Goal: Task Accomplishment & Management: Manage account settings

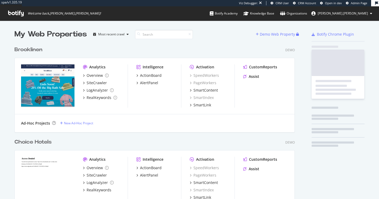
scroll to position [461, 285]
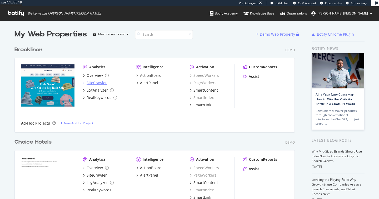
click at [98, 82] on div "SiteCrawler" at bounding box center [97, 82] width 20 height 5
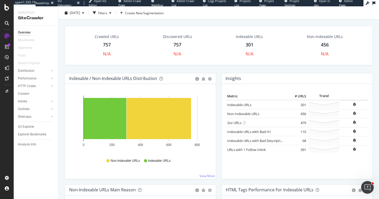
scroll to position [9, 0]
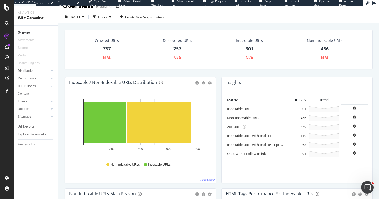
click at [107, 47] on div "757" at bounding box center [107, 48] width 8 height 7
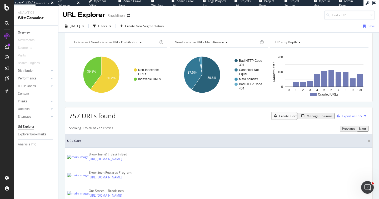
click at [30, 32] on div "Overview" at bounding box center [24, 33] width 13 height 6
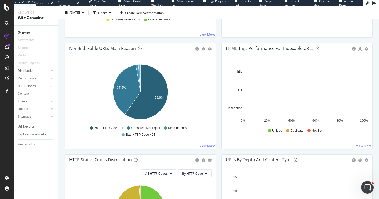
scroll to position [151, 0]
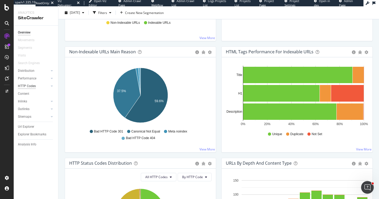
click at [25, 87] on div "HTTP Codes" at bounding box center [27, 86] width 18 height 6
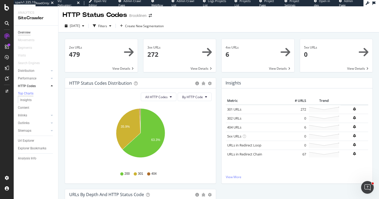
click at [27, 31] on div "Overview" at bounding box center [24, 33] width 13 height 6
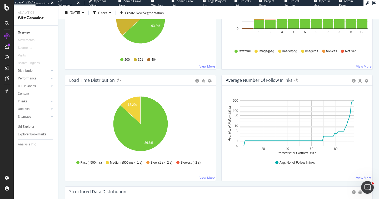
scroll to position [518, 0]
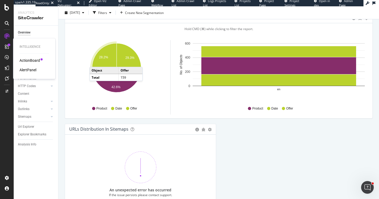
click at [29, 59] on div "ActionBoard" at bounding box center [29, 60] width 21 height 5
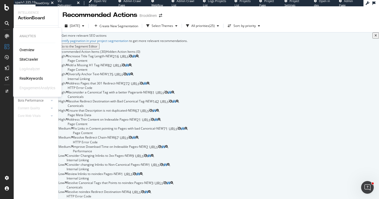
click at [30, 57] on div "SiteCrawler" at bounding box center [28, 59] width 19 height 5
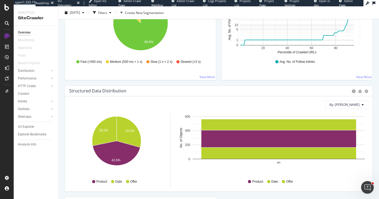
scroll to position [571, 0]
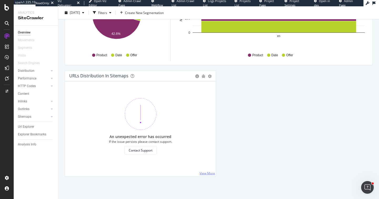
click at [204, 174] on link "View More" at bounding box center [208, 173] width 16 height 4
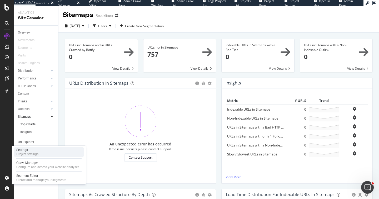
click at [21, 153] on div "Project settings" at bounding box center [27, 154] width 22 height 4
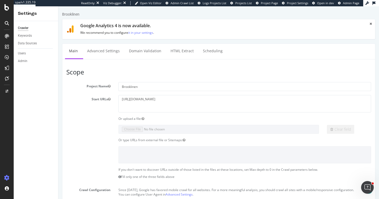
scroll to position [255, 0]
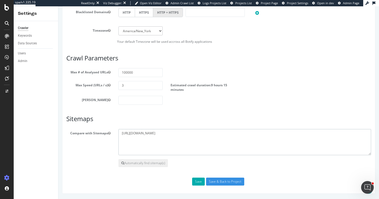
click at [151, 132] on textarea "https://www.brooklinen.com/sitemap.xml" at bounding box center [245, 142] width 253 height 26
click at [144, 162] on button "Automatically find sitemap(s)" at bounding box center [144, 163] width 50 height 8
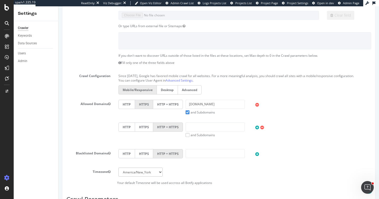
scroll to position [278, 0]
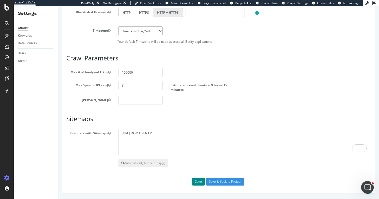
click at [197, 180] on button "Save" at bounding box center [198, 181] width 13 height 8
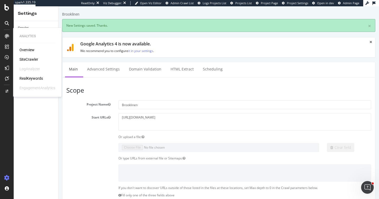
click at [29, 59] on div "SiteCrawler" at bounding box center [28, 59] width 19 height 5
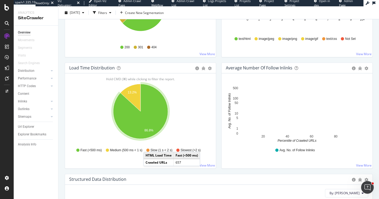
scroll to position [402, 0]
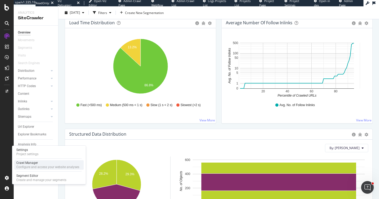
click at [21, 165] on div "Configure and access your website analyses" at bounding box center [47, 167] width 63 height 4
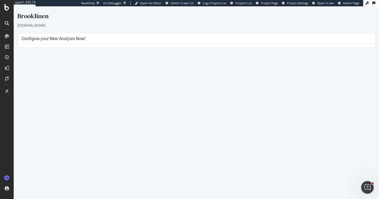
click at [186, 130] on button "Yes! Start Now" at bounding box center [190, 130] width 33 height 8
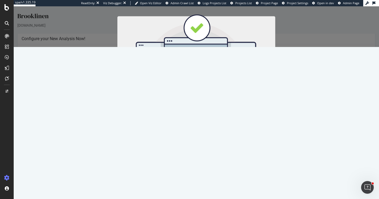
click at [209, 96] on button "Start Now" at bounding box center [206, 93] width 23 height 9
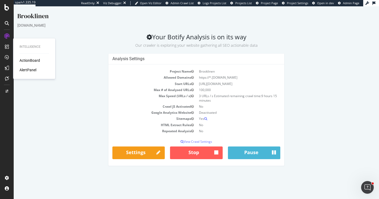
click at [27, 56] on div "Intelligence ActionBoard AlertPanel" at bounding box center [34, 58] width 38 height 38
click at [28, 58] on div "ActionBoard" at bounding box center [29, 60] width 21 height 5
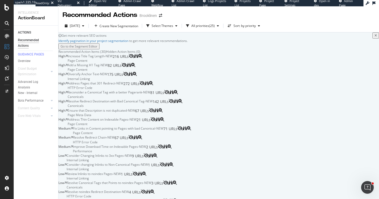
scroll to position [159, 0]
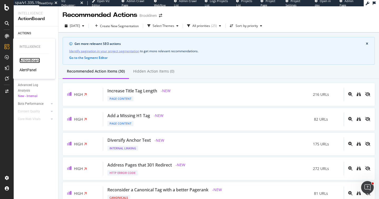
click at [30, 60] on div "ActionBoard" at bounding box center [29, 60] width 21 height 5
